Goal: Navigation & Orientation: Understand site structure

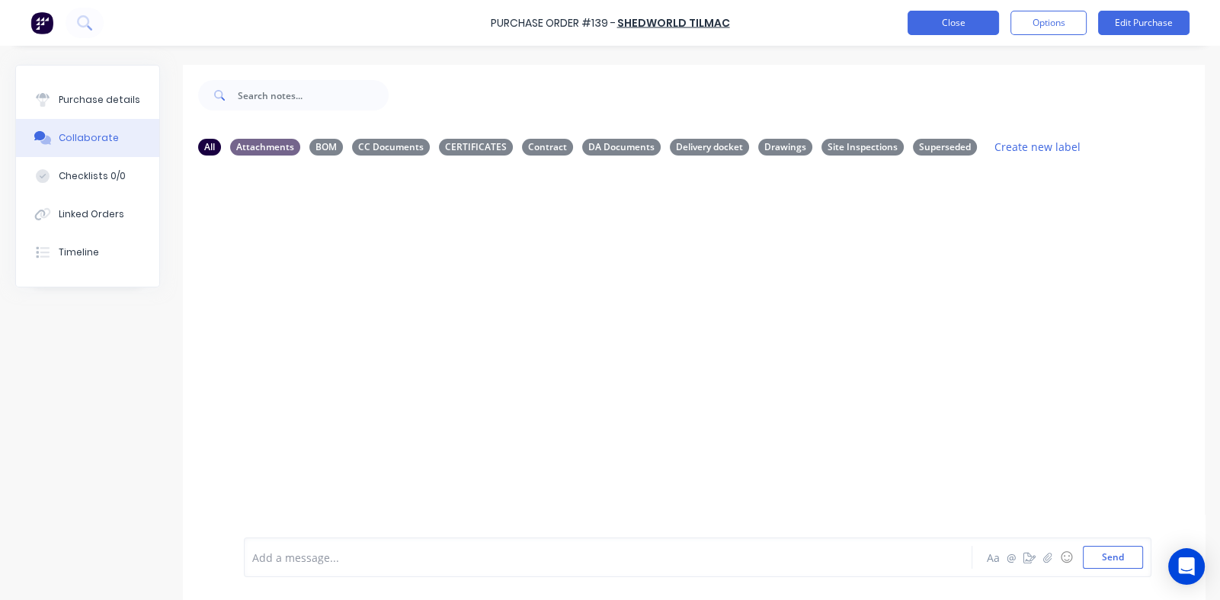
click at [941, 20] on button "Close" at bounding box center [953, 23] width 91 height 24
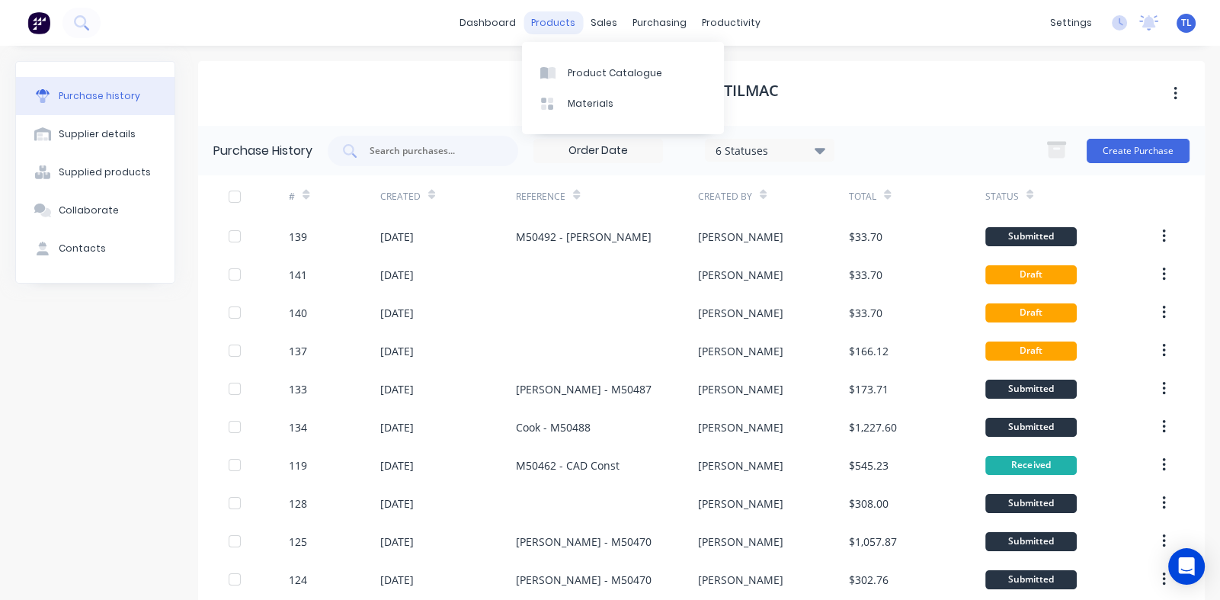
click at [552, 24] on div "products" at bounding box center [553, 22] width 59 height 23
click at [575, 71] on div "Product Catalogue" at bounding box center [615, 73] width 95 height 14
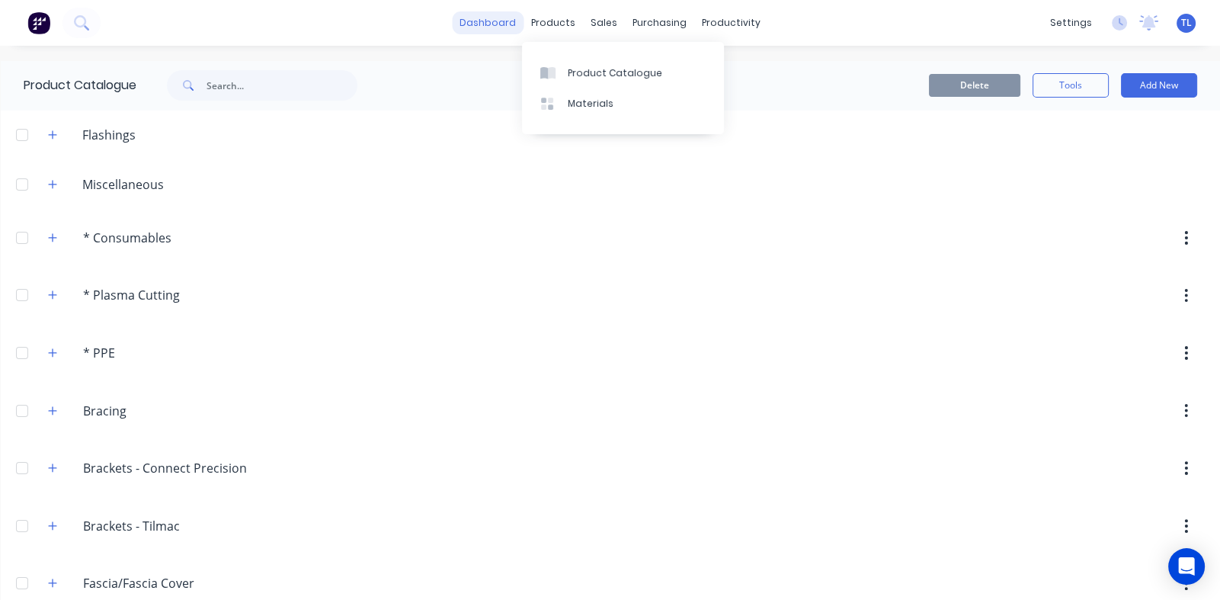
click at [497, 18] on link "dashboard" at bounding box center [488, 22] width 72 height 23
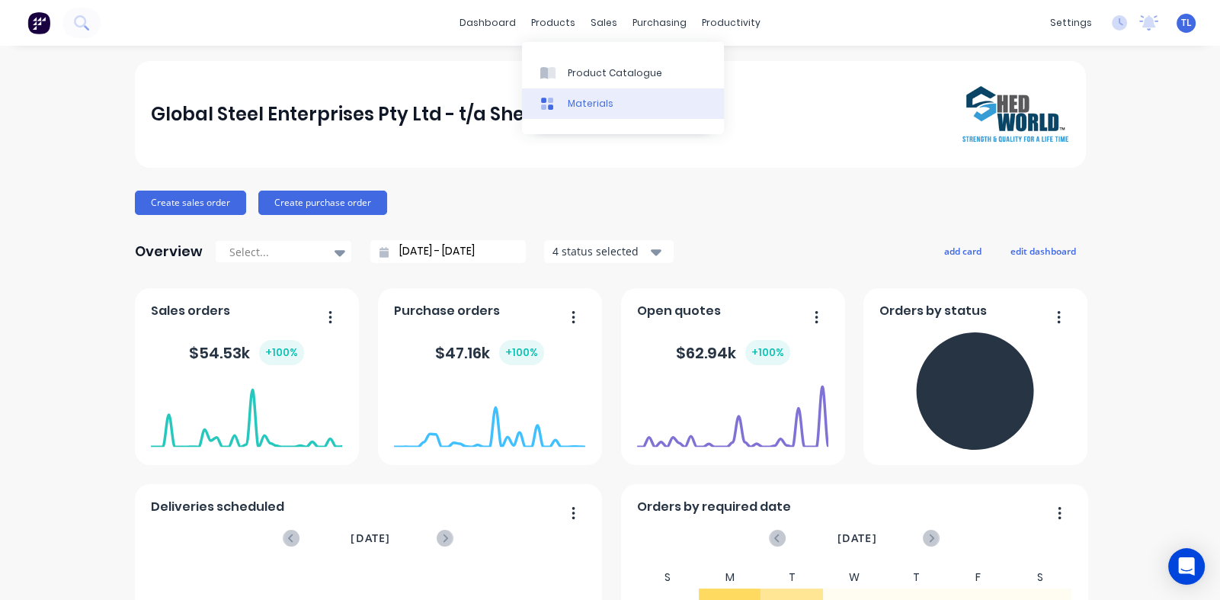
click at [599, 106] on div "Materials" at bounding box center [591, 104] width 46 height 14
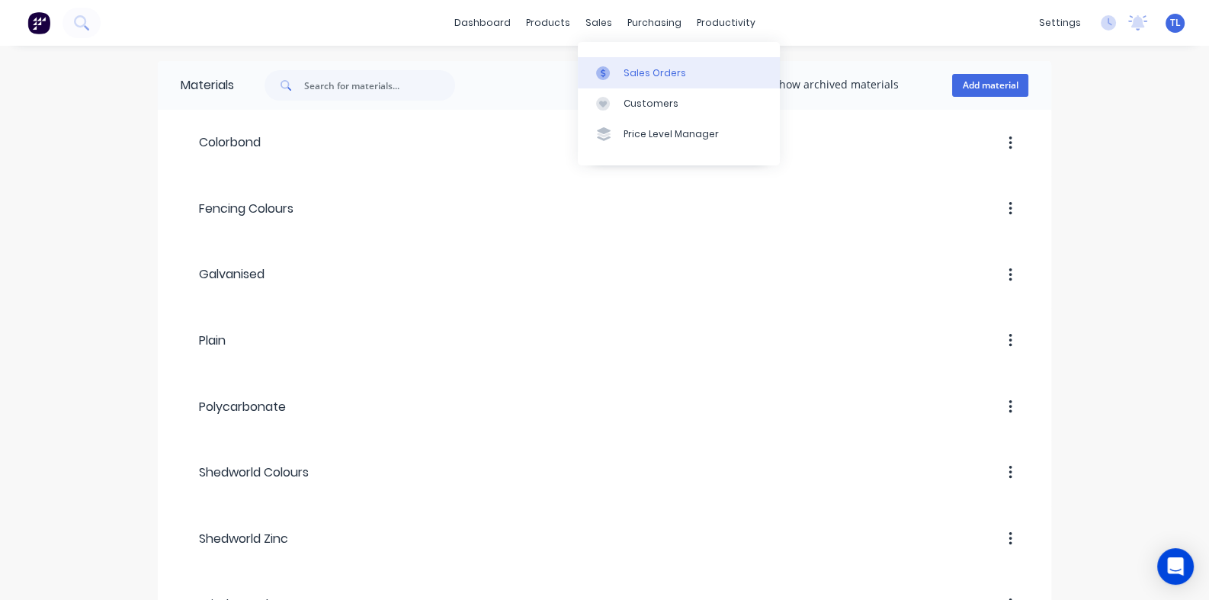
click at [637, 80] on link "Sales Orders" at bounding box center [679, 72] width 202 height 30
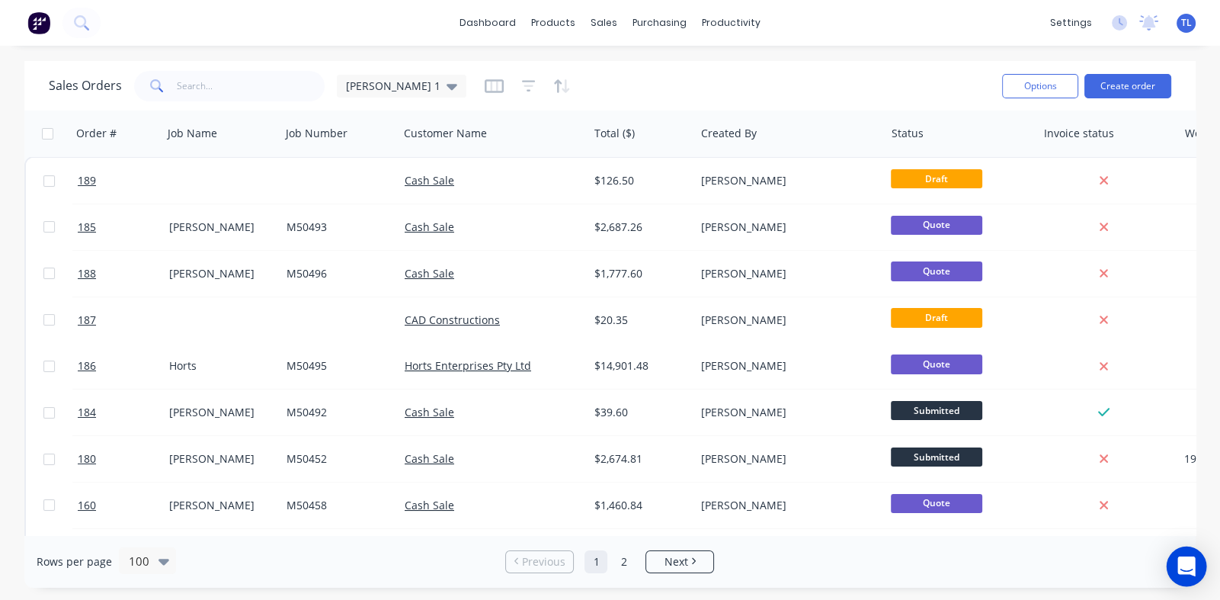
click at [1189, 562] on icon "Open Intercom Messenger" at bounding box center [1187, 566] width 18 height 20
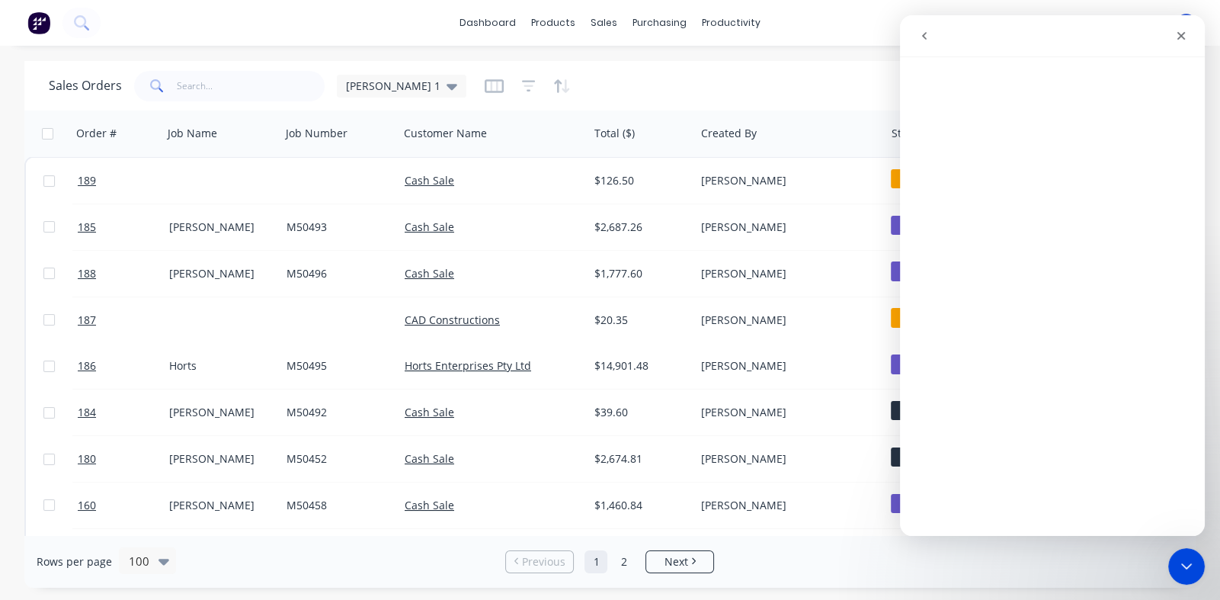
click at [927, 35] on icon "go back" at bounding box center [925, 36] width 12 height 12
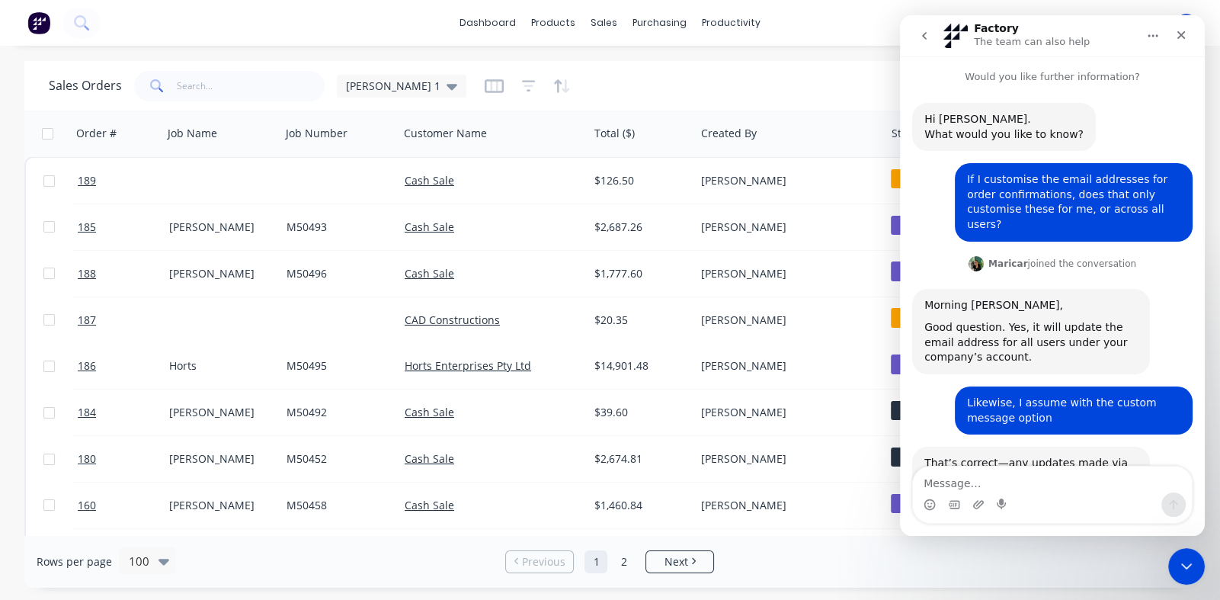
click at [928, 30] on icon "go back" at bounding box center [925, 36] width 12 height 12
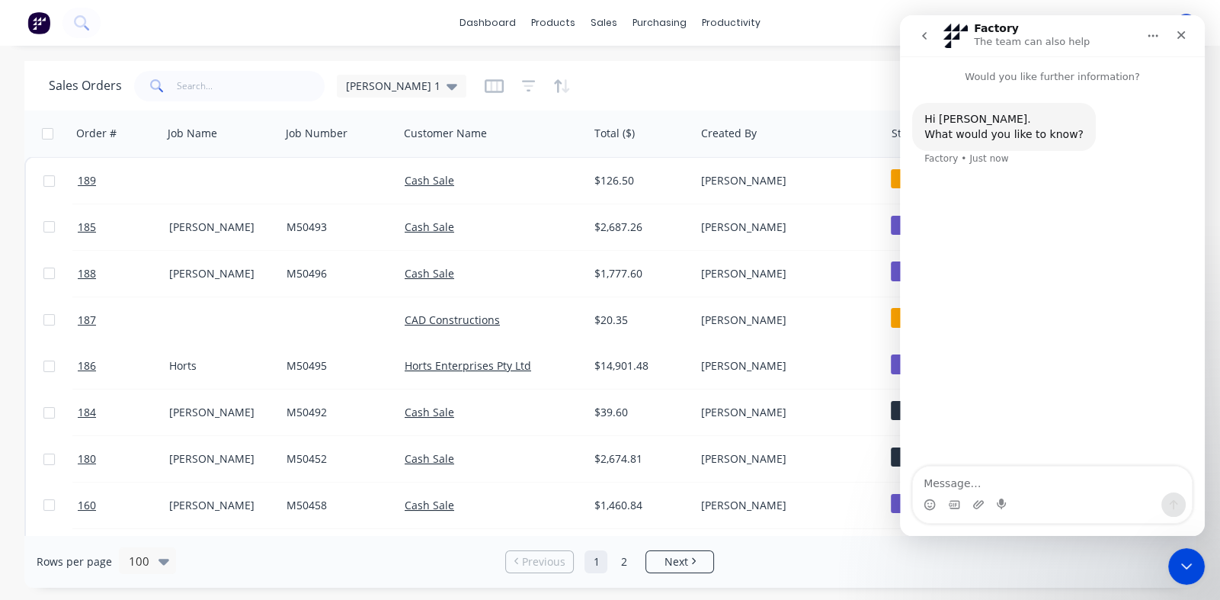
click at [928, 30] on icon "go back" at bounding box center [925, 36] width 12 height 12
click at [925, 30] on icon "go back" at bounding box center [925, 36] width 12 height 12
click at [1186, 34] on icon "Close" at bounding box center [1181, 35] width 12 height 12
